Goal: Task Accomplishment & Management: Use online tool/utility

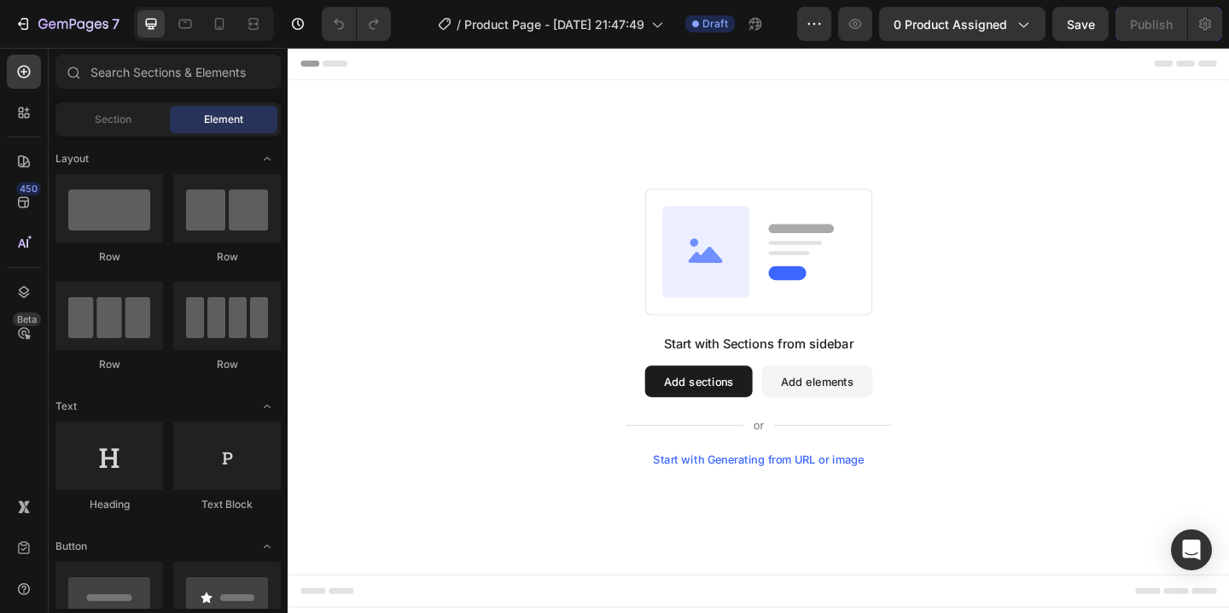
click at [802, 498] on div "Start with Generating from URL or image" at bounding box center [800, 496] width 230 height 14
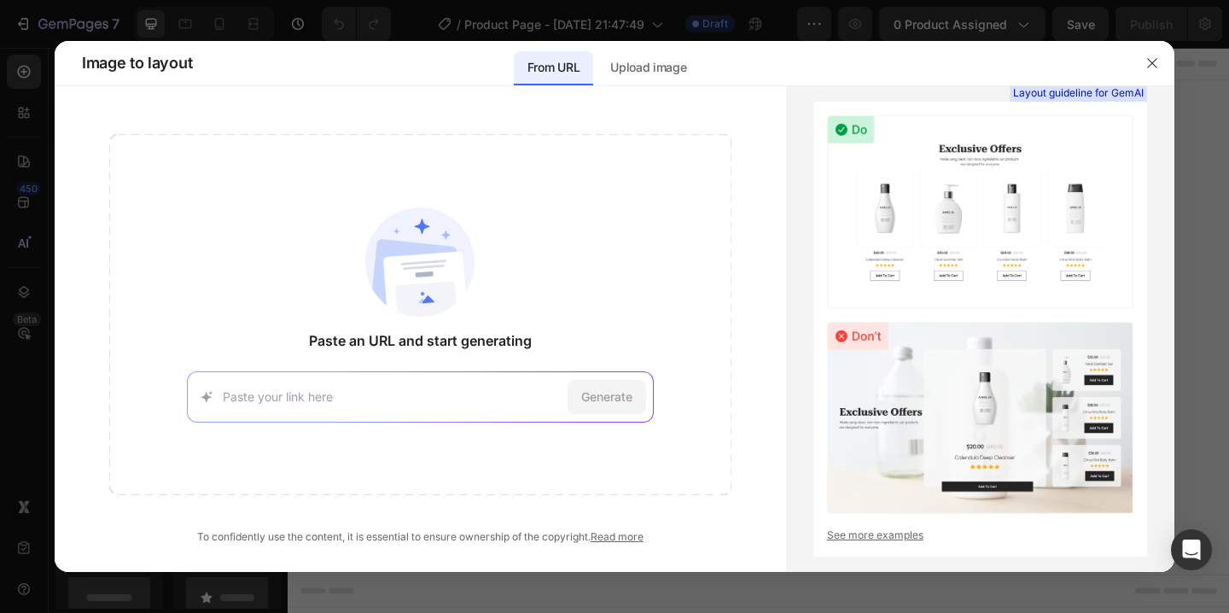
click at [533, 397] on input at bounding box center [392, 396] width 338 height 18
type input "[URL][DOMAIN_NAME]"
click at [621, 398] on span "Generate" at bounding box center [606, 396] width 51 height 18
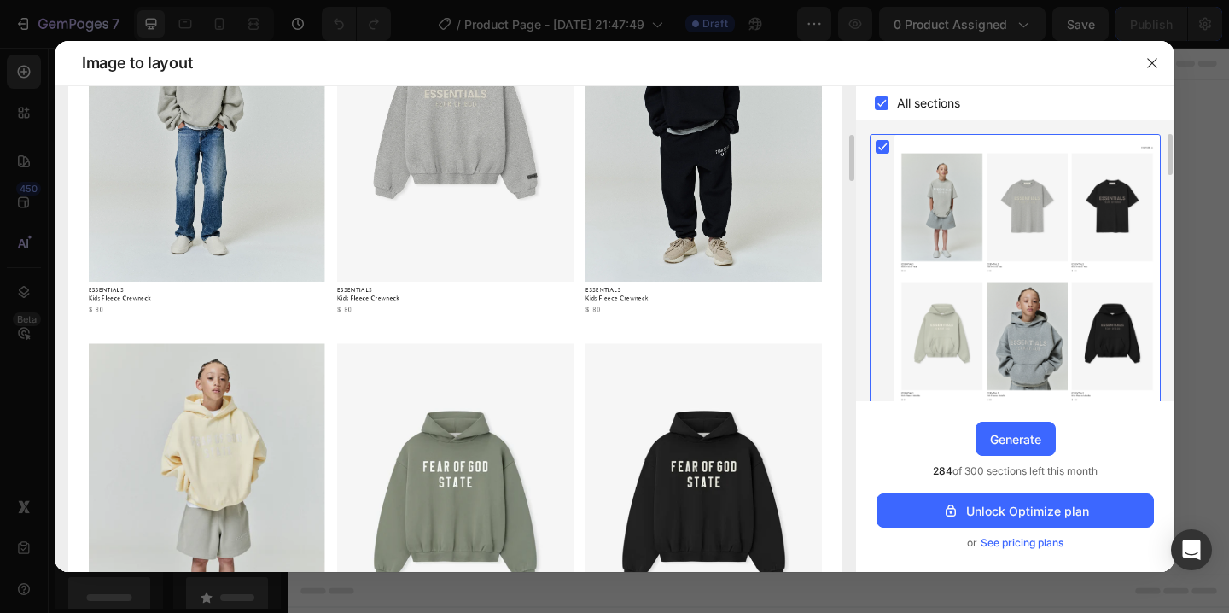
scroll to position [1304, 0]
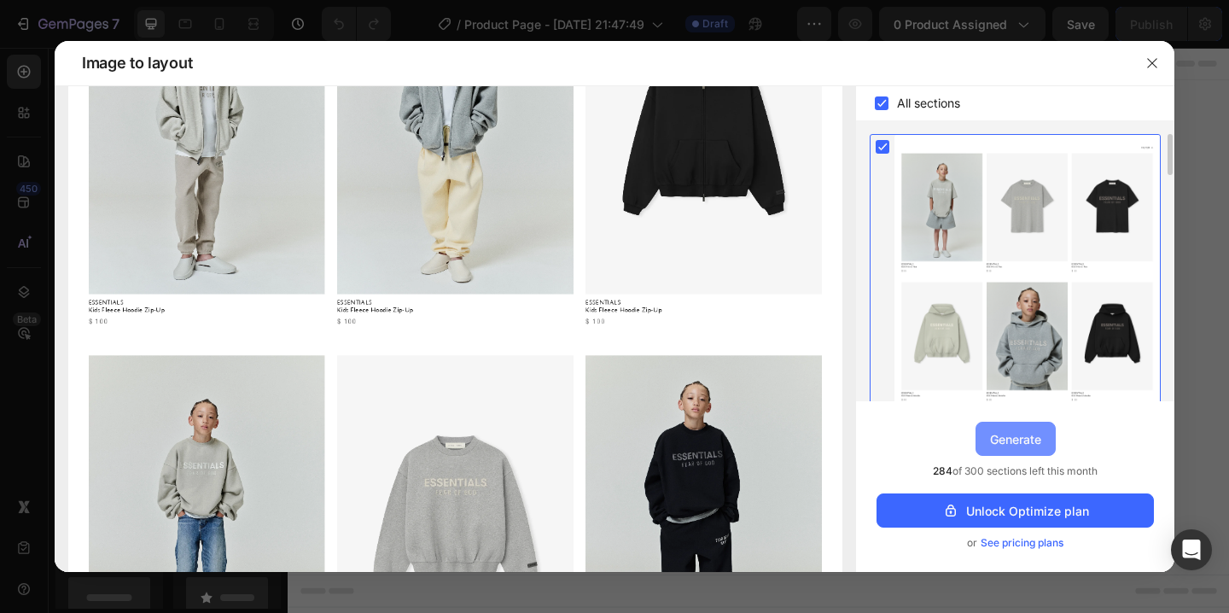
click at [1016, 428] on button "Generate" at bounding box center [1015, 439] width 80 height 34
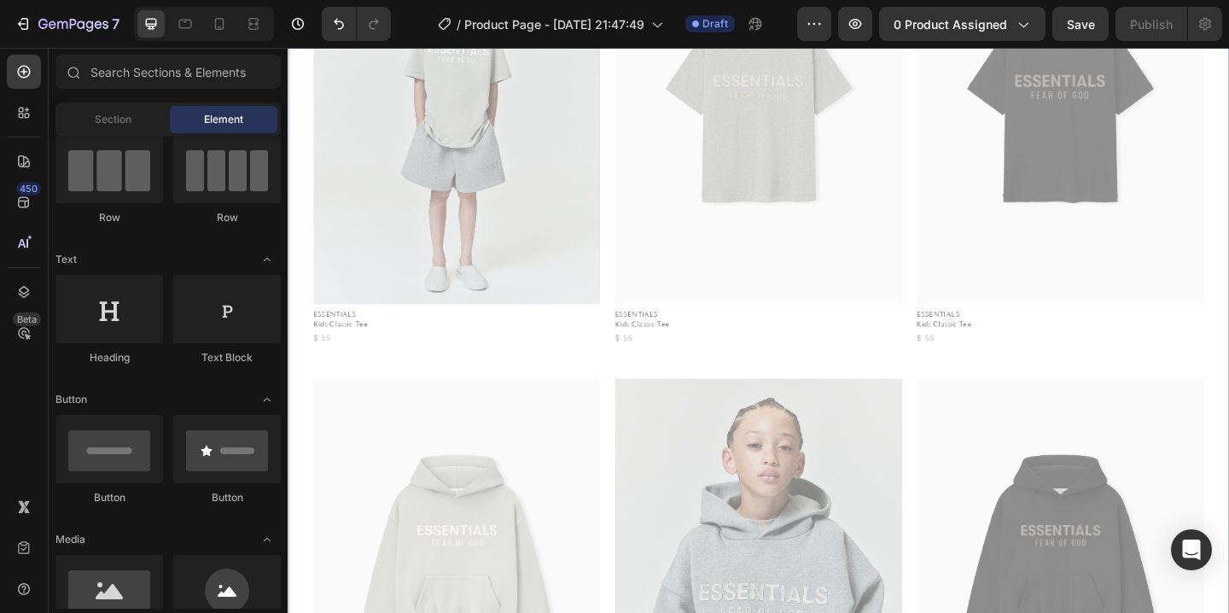
scroll to position [0, 0]
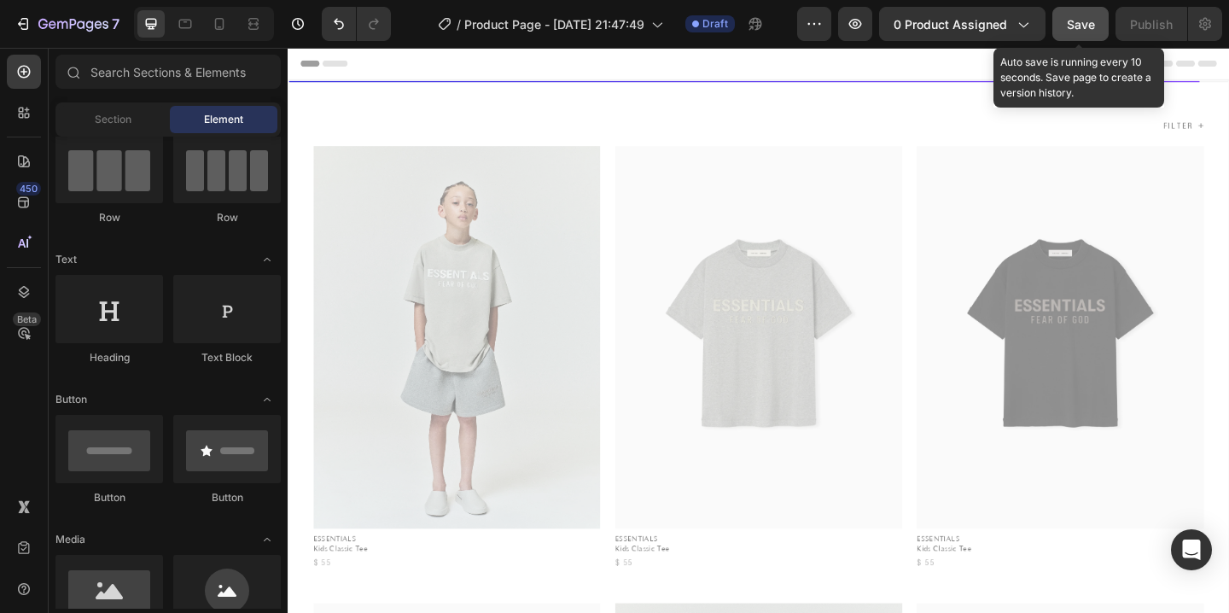
click at [1091, 29] on span "Save" at bounding box center [1081, 24] width 28 height 15
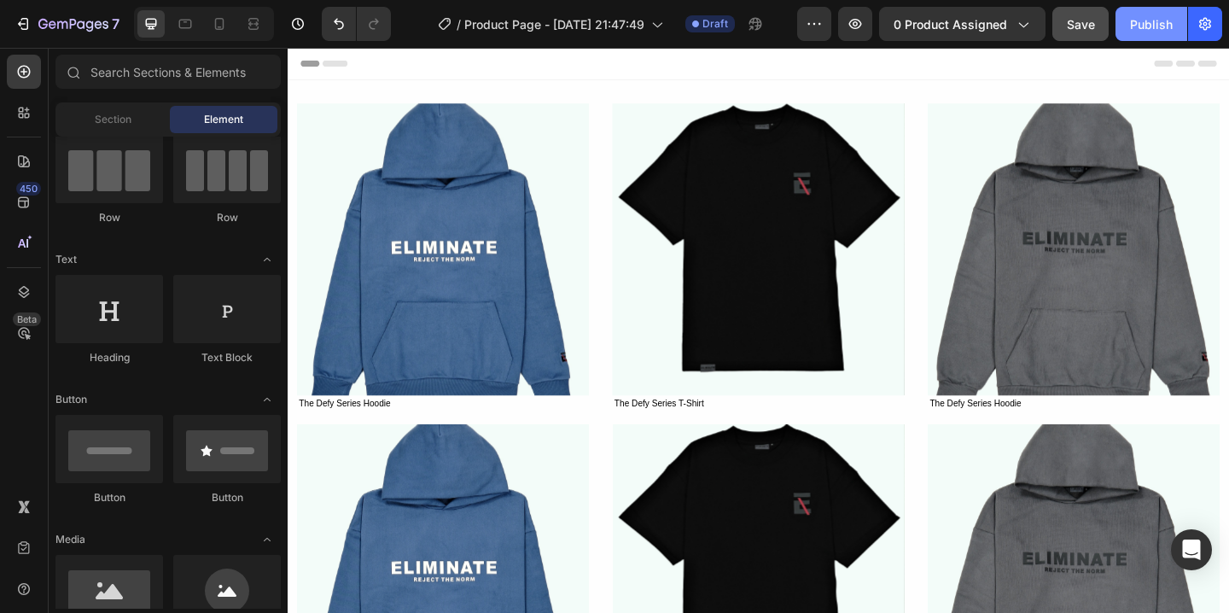
click at [1137, 29] on div "Publish" at bounding box center [1151, 24] width 43 height 18
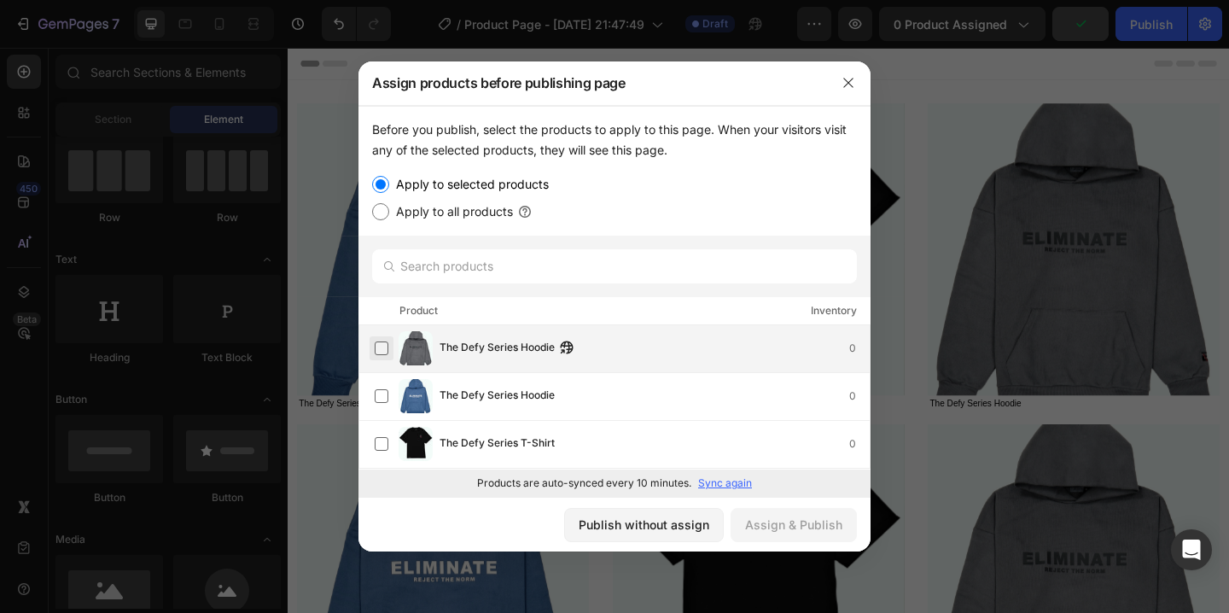
click at [375, 346] on label at bounding box center [382, 348] width 14 height 14
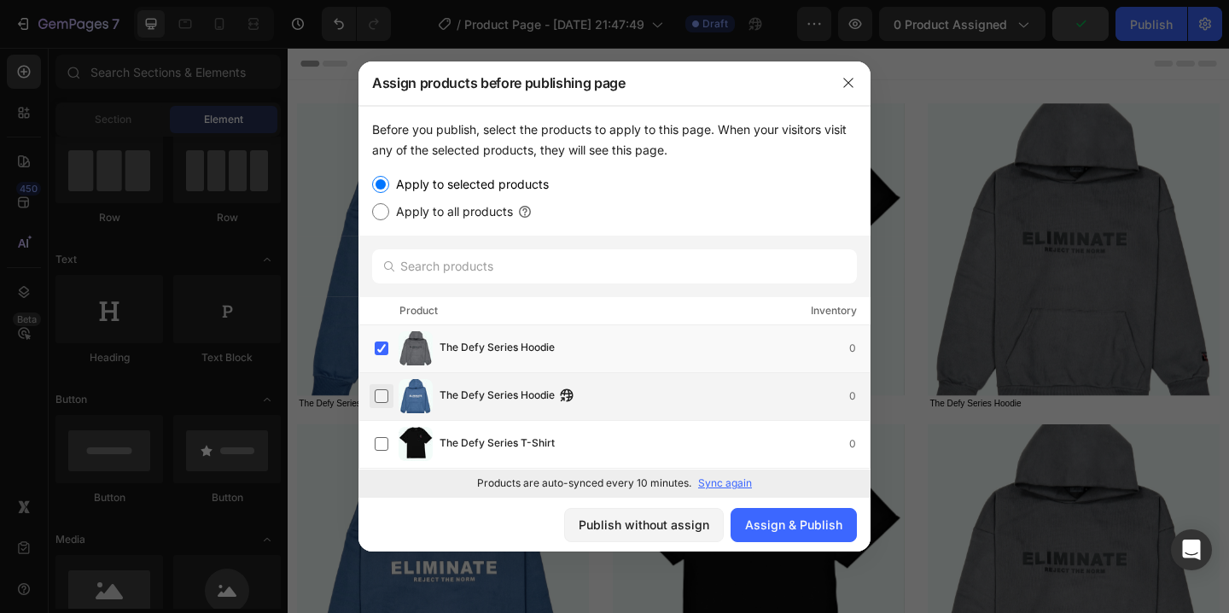
click at [377, 392] on label at bounding box center [382, 396] width 14 height 14
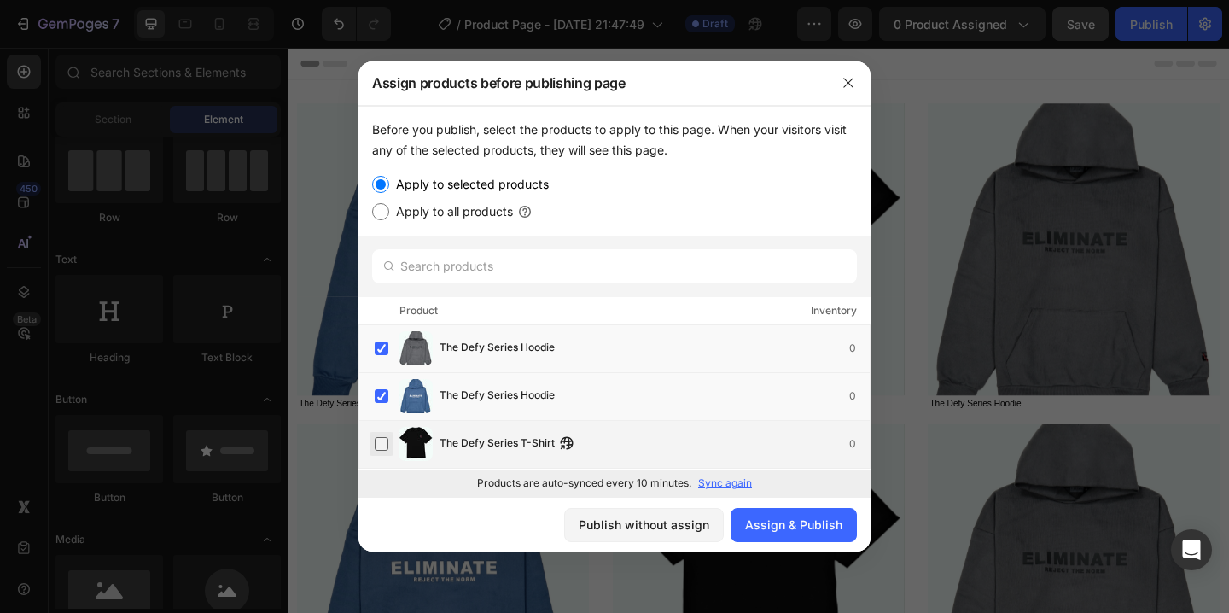
click at [381, 442] on label at bounding box center [382, 444] width 14 height 14
click at [813, 527] on div "Assign & Publish" at bounding box center [793, 524] width 97 height 18
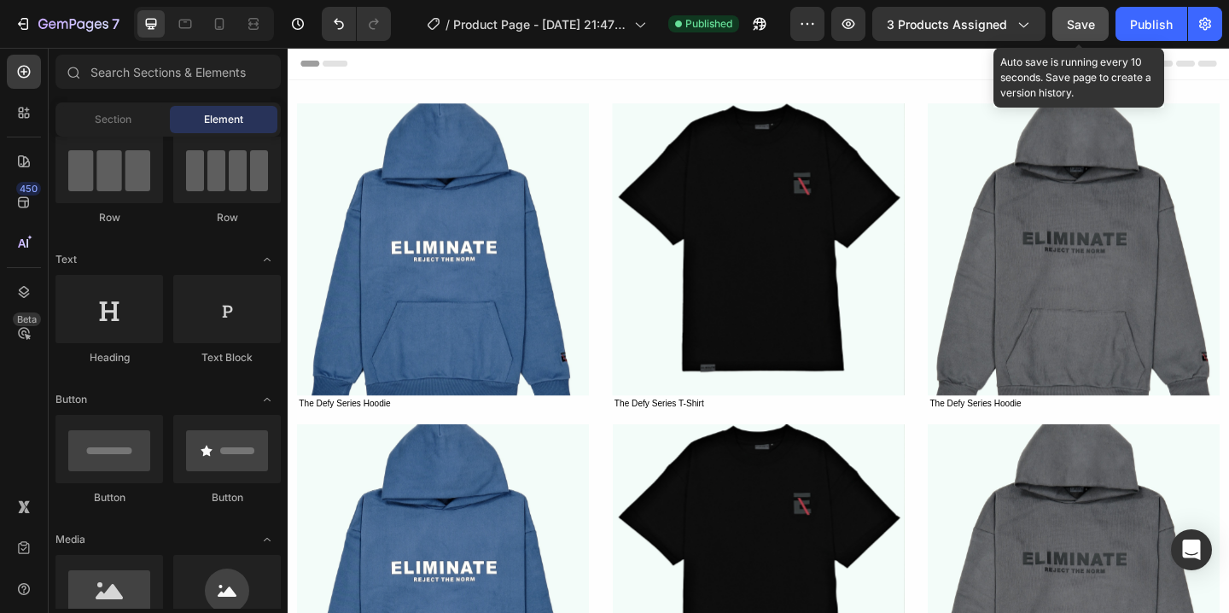
click at [1093, 32] on div "Save" at bounding box center [1081, 24] width 28 height 18
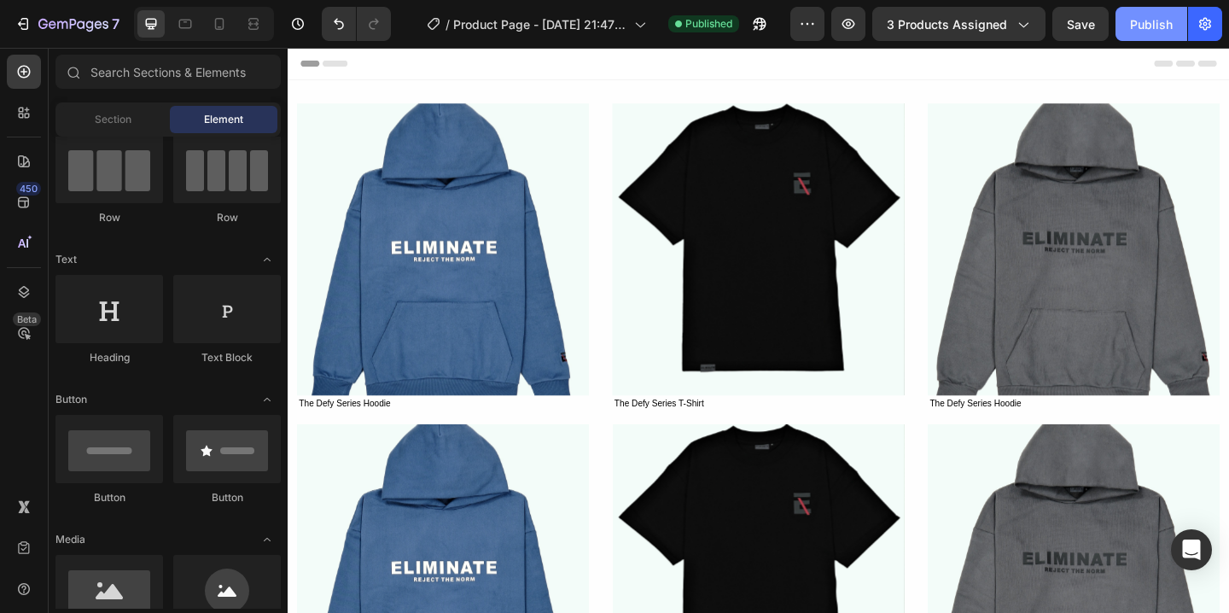
click at [1156, 20] on div "Publish" at bounding box center [1151, 24] width 43 height 18
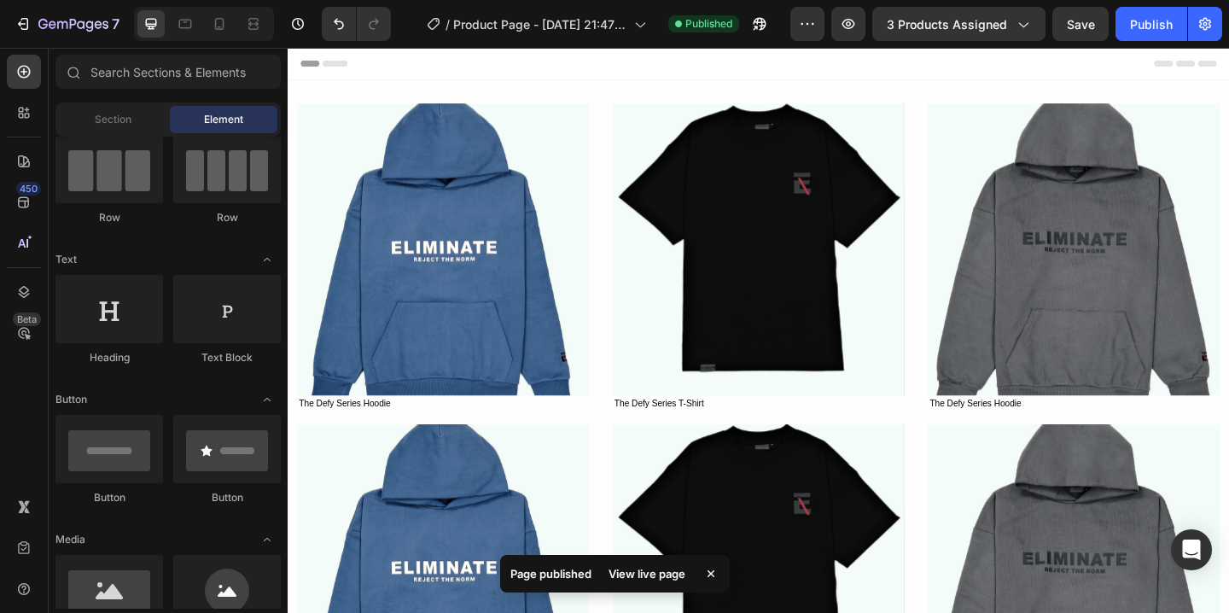
click at [644, 577] on div "Page published View live page" at bounding box center [615, 574] width 230 height 38
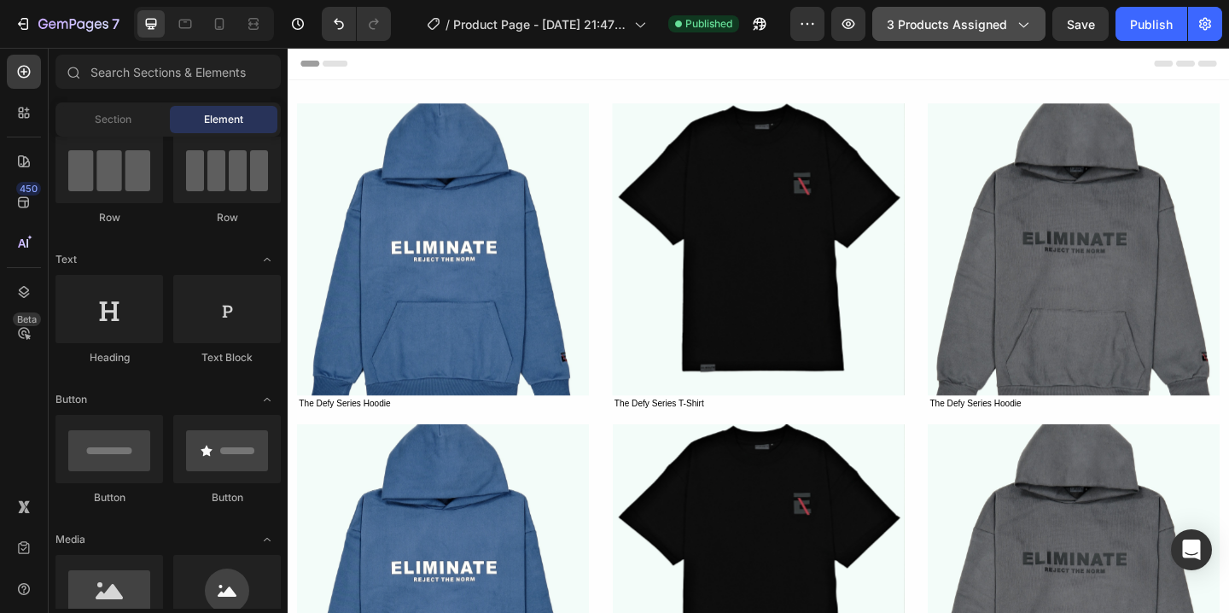
click at [1026, 32] on button "3 products assigned" at bounding box center [958, 24] width 173 height 34
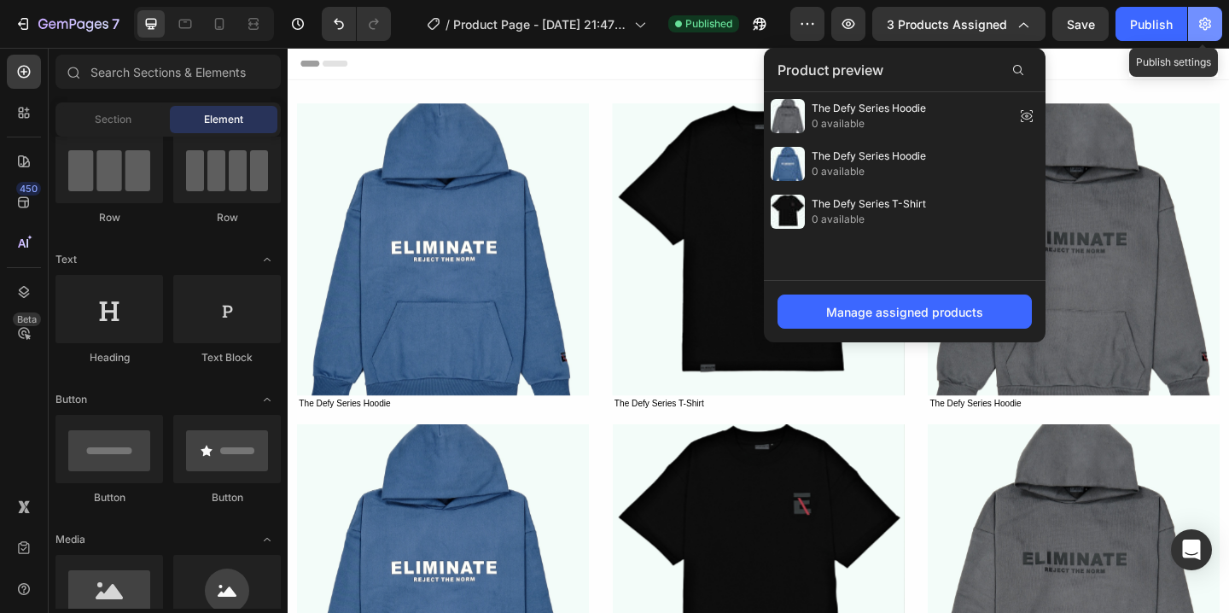
click at [1214, 32] on button "button" at bounding box center [1205, 24] width 34 height 34
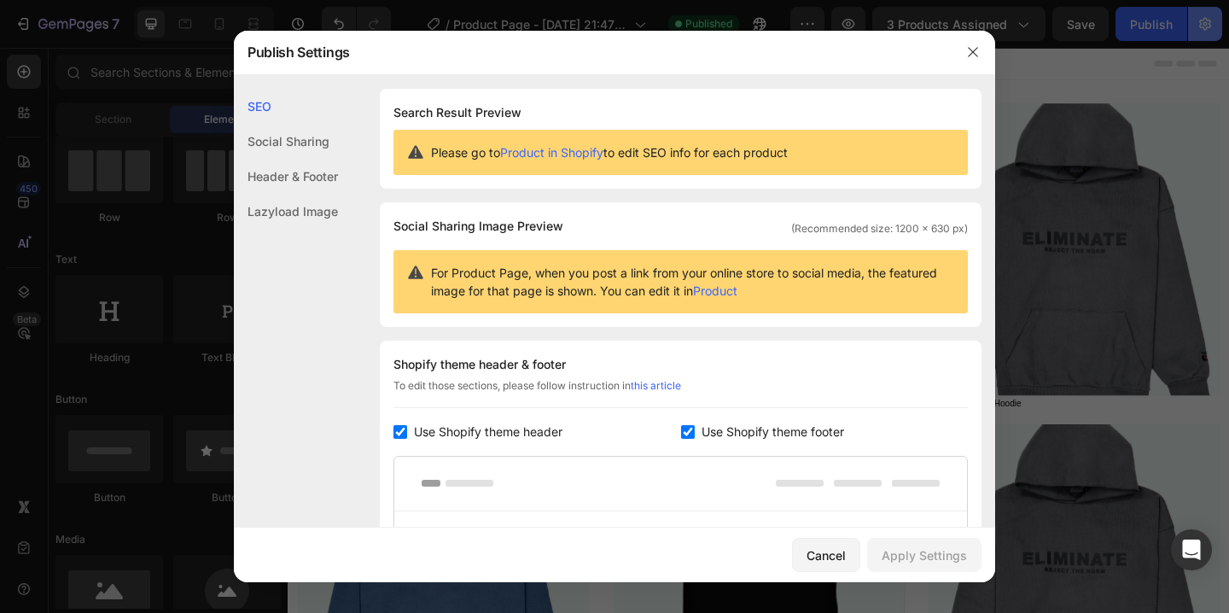
click at [1214, 32] on div at bounding box center [614, 306] width 1229 height 613
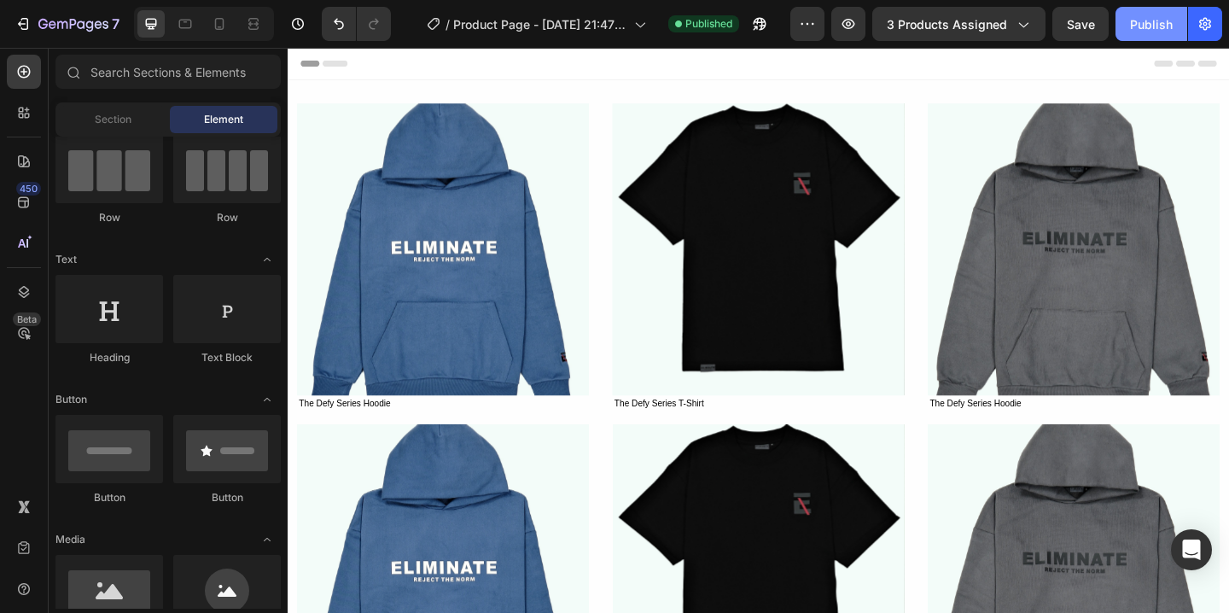
click at [1167, 27] on div "Publish" at bounding box center [1151, 24] width 43 height 18
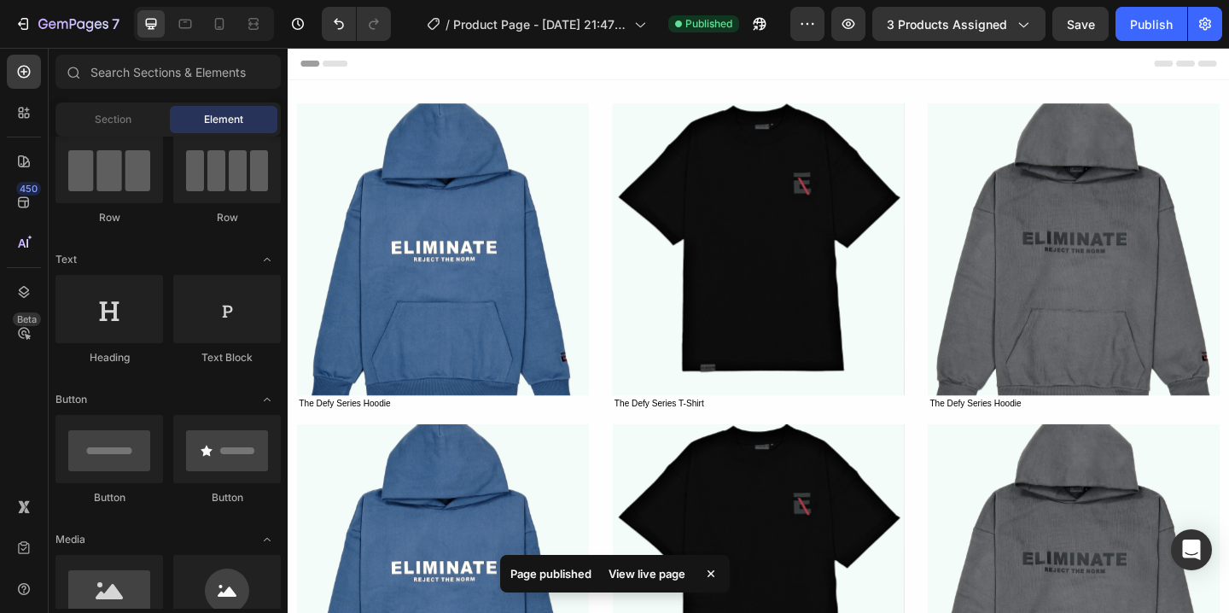
click at [638, 571] on div "View live page" at bounding box center [646, 574] width 97 height 24
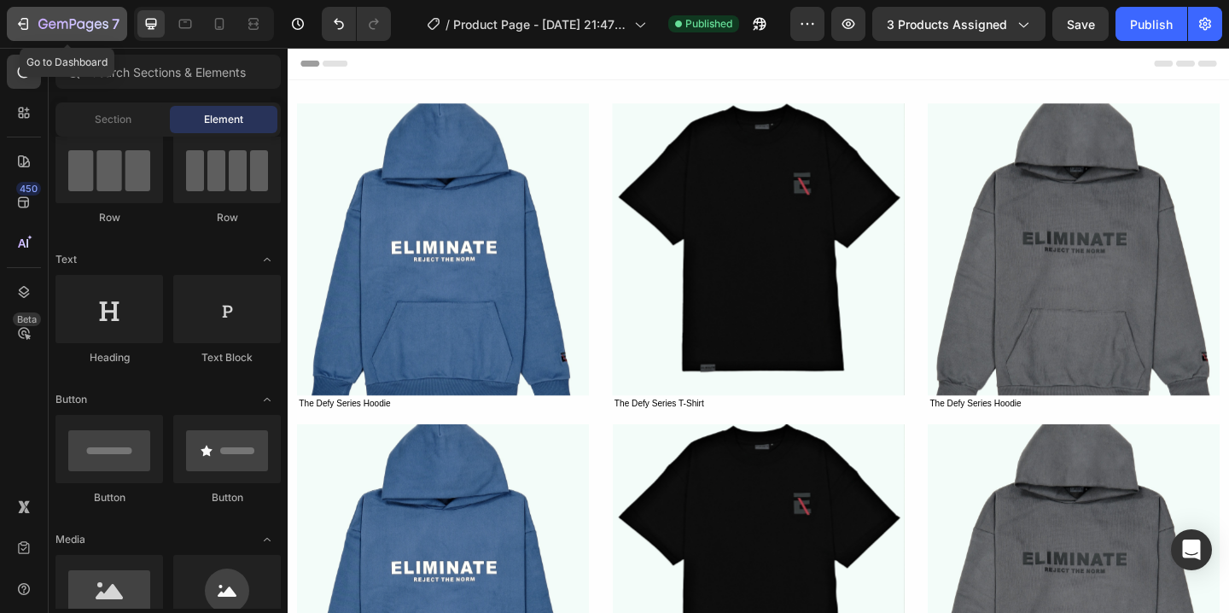
click at [34, 14] on div "7" at bounding box center [67, 24] width 105 height 20
